Goal: Transaction & Acquisition: Purchase product/service

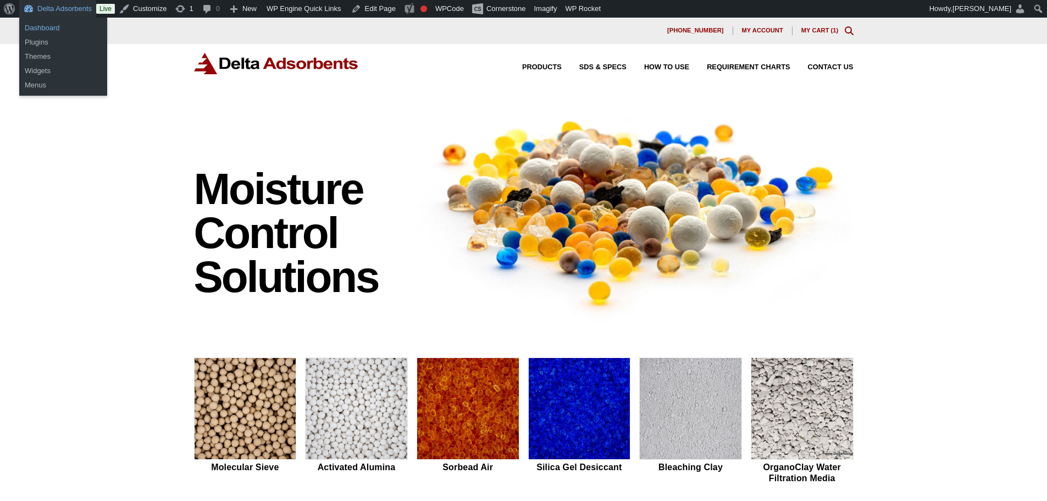
click at [58, 25] on link "Dashboard" at bounding box center [63, 28] width 88 height 14
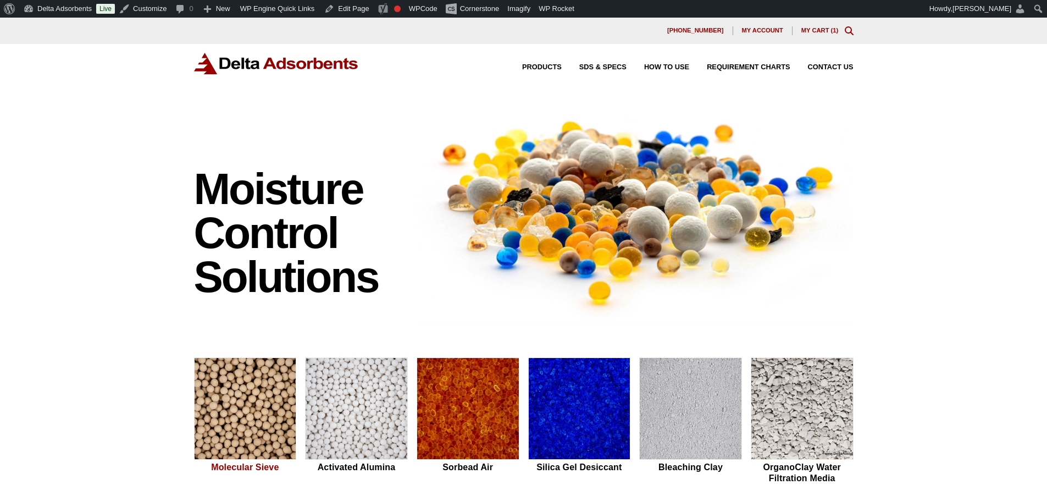
click at [200, 429] on img at bounding box center [246, 409] width 102 height 102
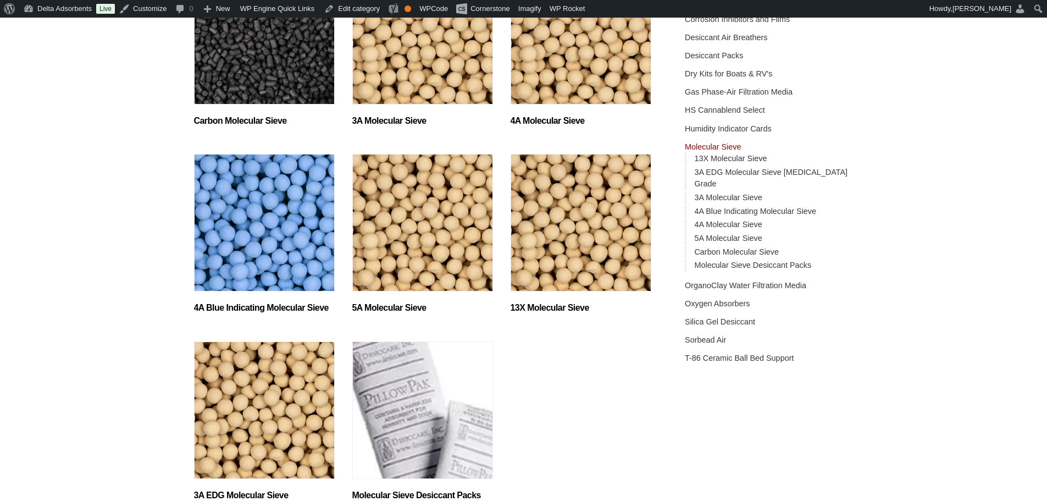
scroll to position [257, 0]
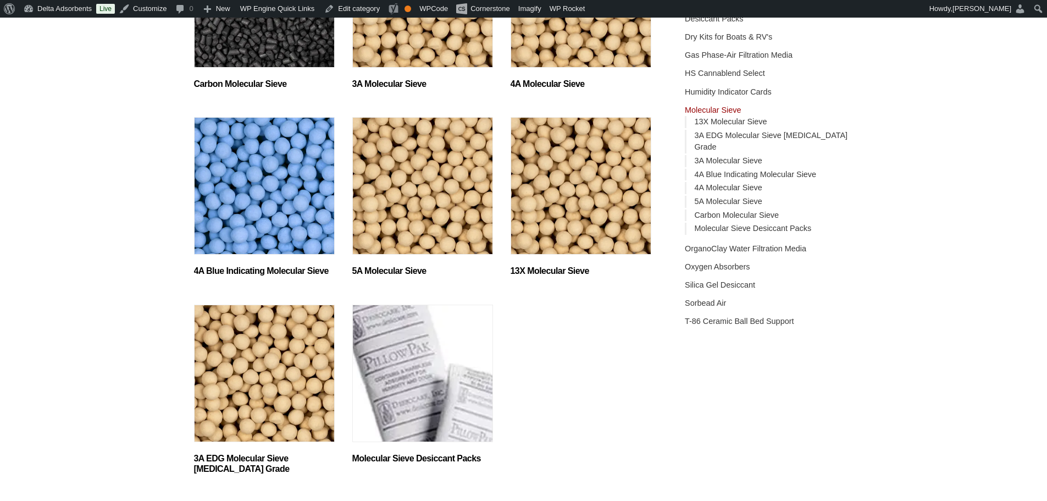
click at [378, 368] on img "Visit product category Molecular Sieve Desiccant Packs" at bounding box center [422, 372] width 141 height 137
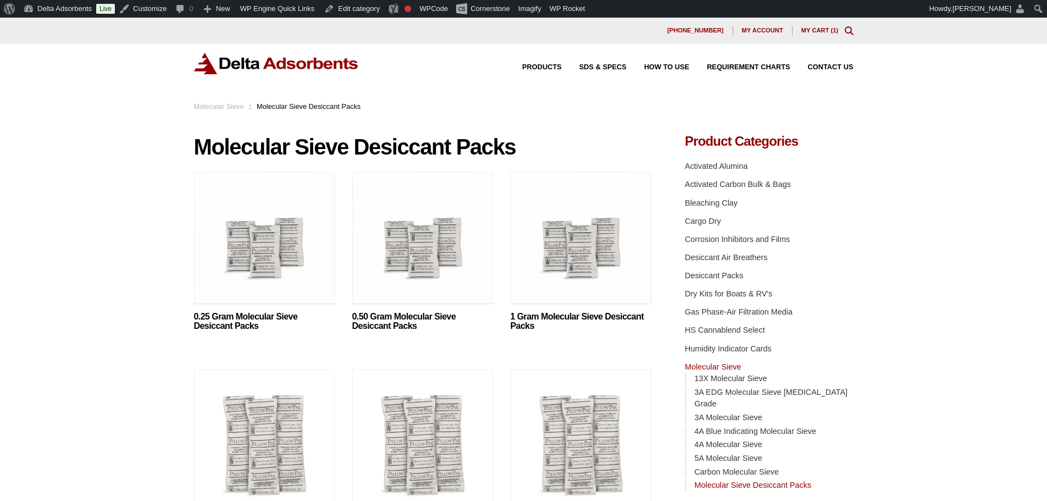
scroll to position [110, 0]
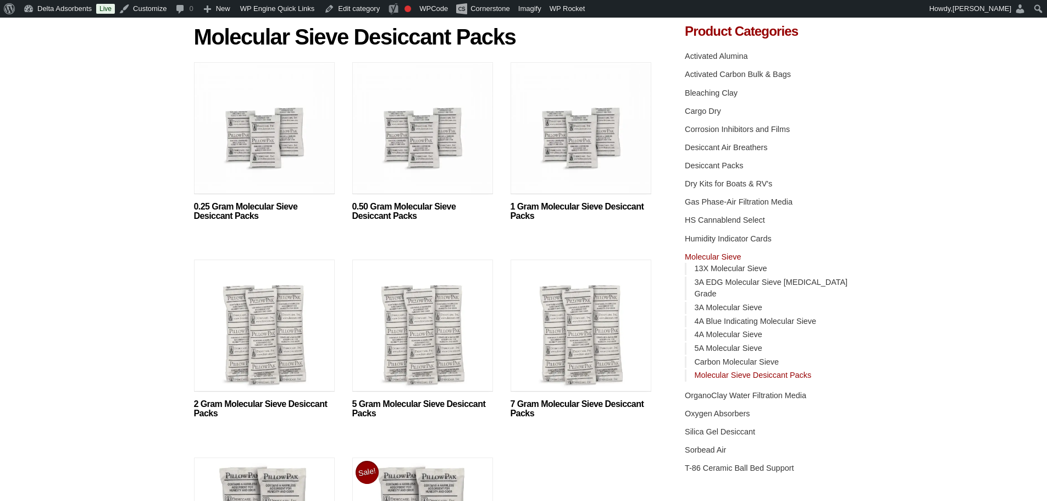
click at [567, 123] on img at bounding box center [581, 130] width 141 height 137
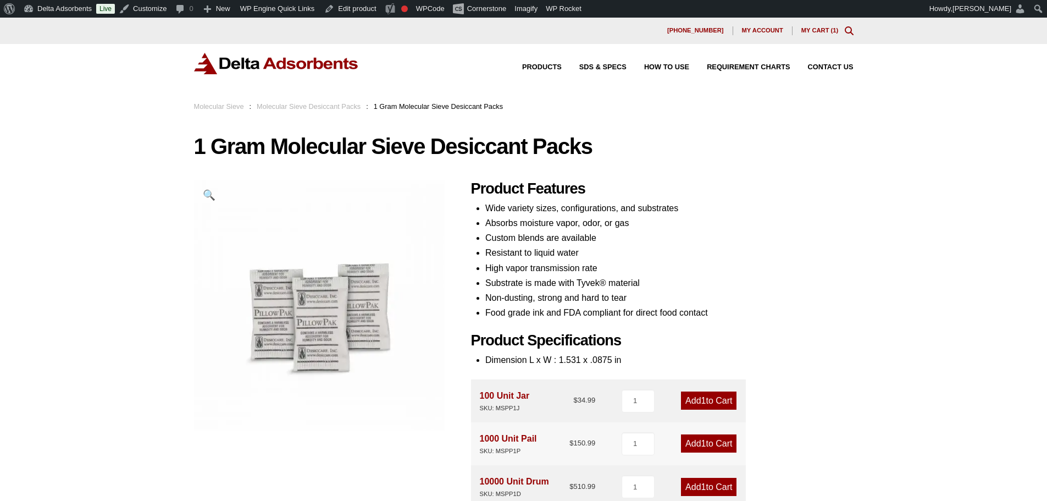
click at [313, 103] on link "Molecular Sieve Desiccant Packs" at bounding box center [309, 106] width 104 height 8
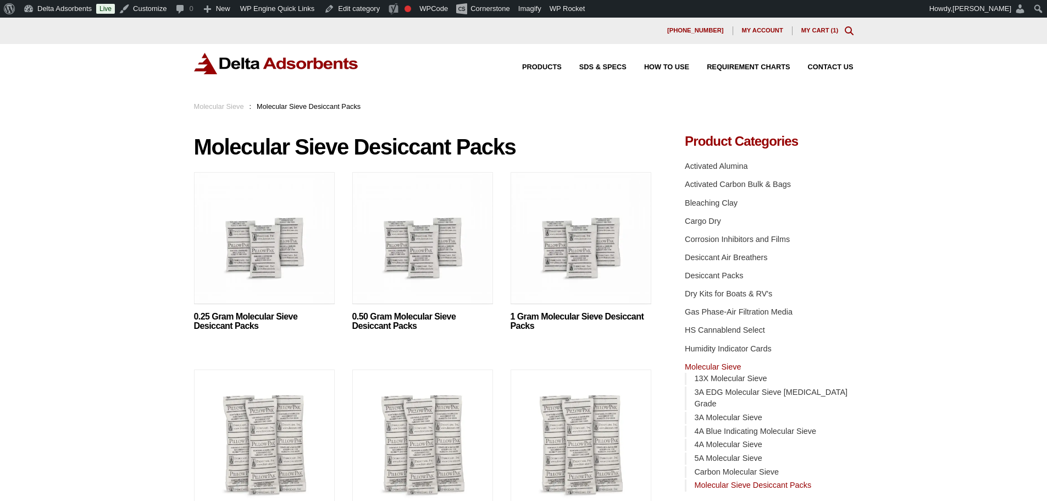
scroll to position [147, 0]
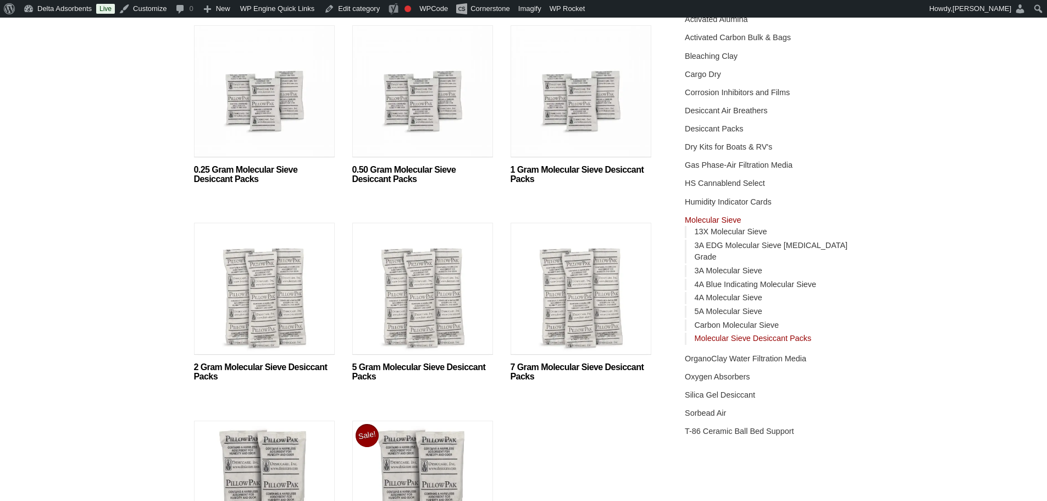
click at [296, 301] on img at bounding box center [264, 291] width 141 height 137
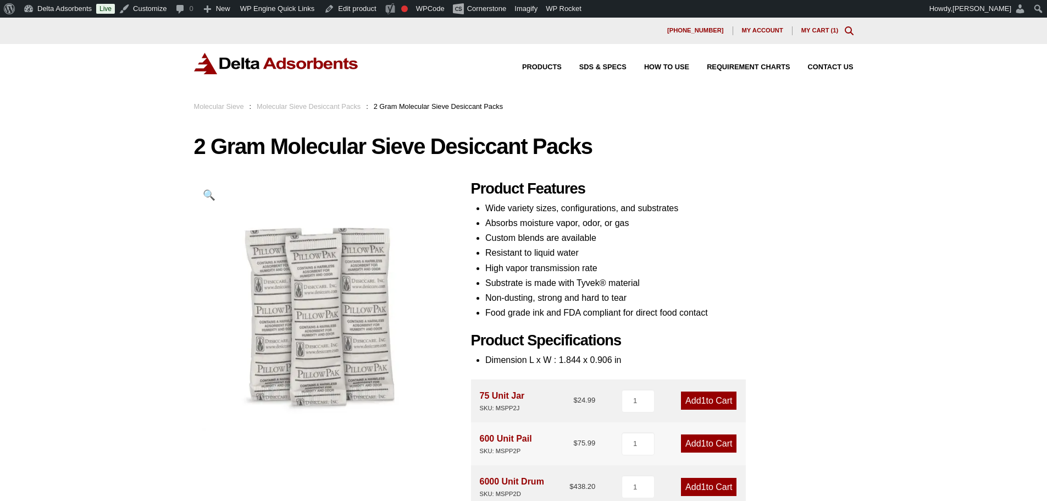
click at [308, 104] on link "Molecular Sieve Desiccant Packs" at bounding box center [309, 106] width 104 height 8
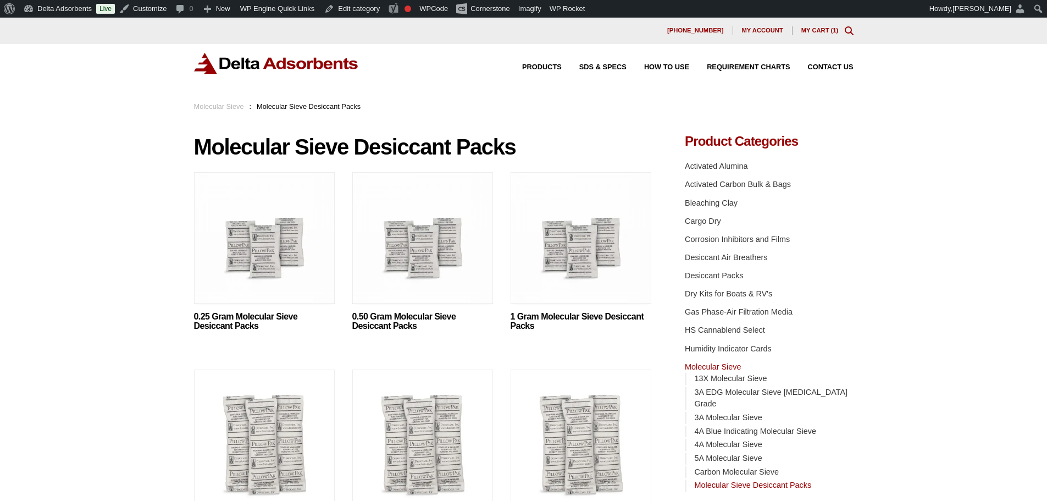
scroll to position [183, 0]
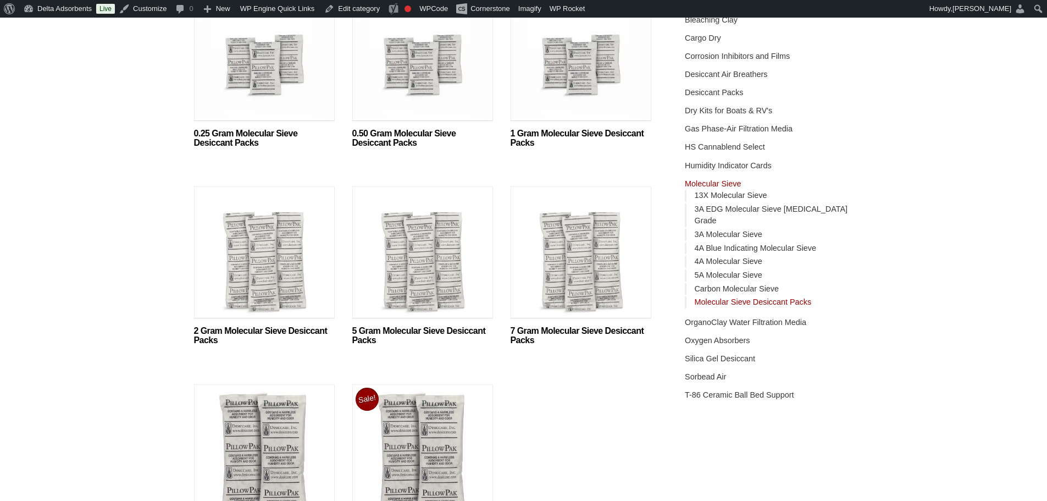
click at [582, 57] on img at bounding box center [581, 57] width 141 height 137
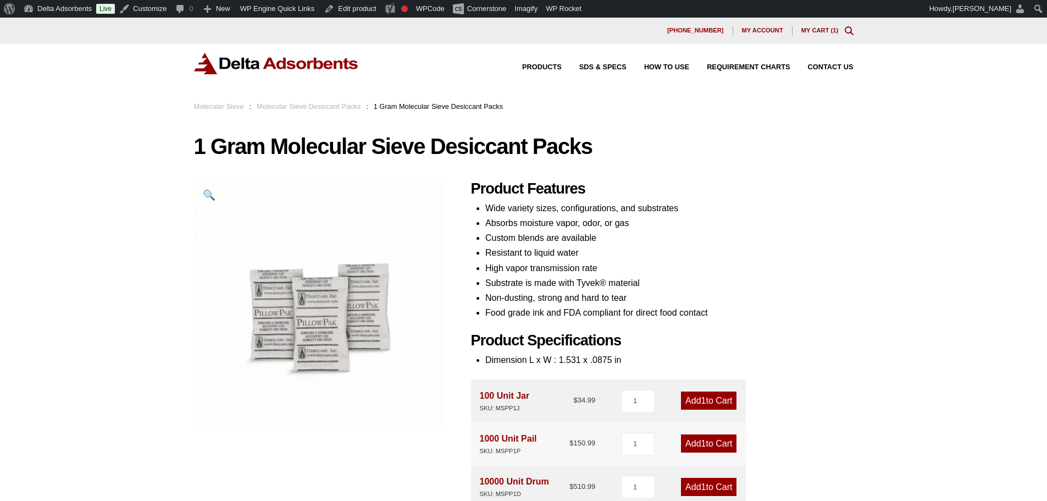
click at [250, 60] on img at bounding box center [276, 63] width 165 height 21
